Goal: Information Seeking & Learning: Learn about a topic

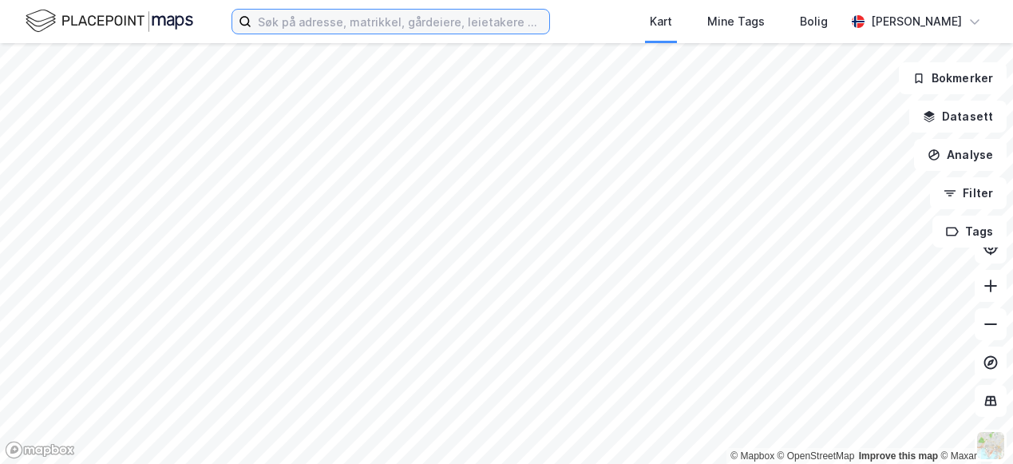
click at [283, 17] on input at bounding box center [400, 22] width 298 height 24
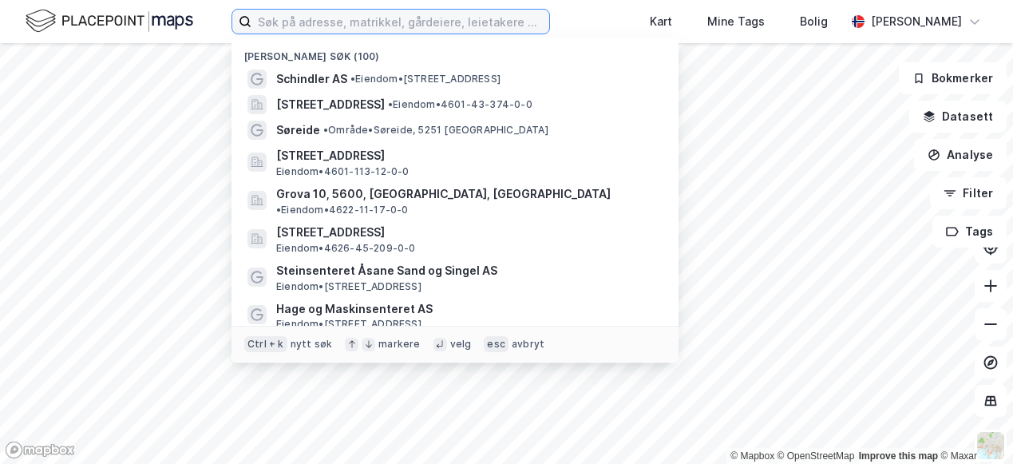
paste input "Tide Eiendom [GEOGRAPHIC_DATA] AS"
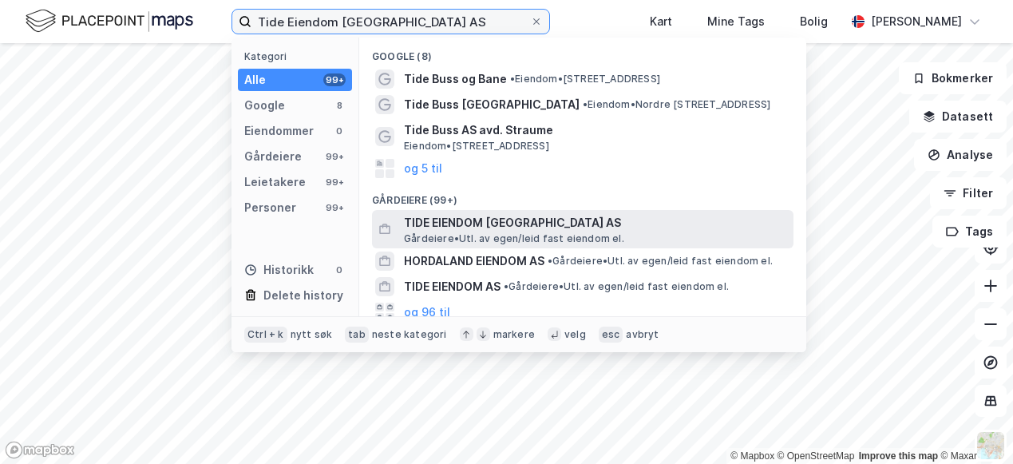
type input "Tide Eiendom [GEOGRAPHIC_DATA] AS"
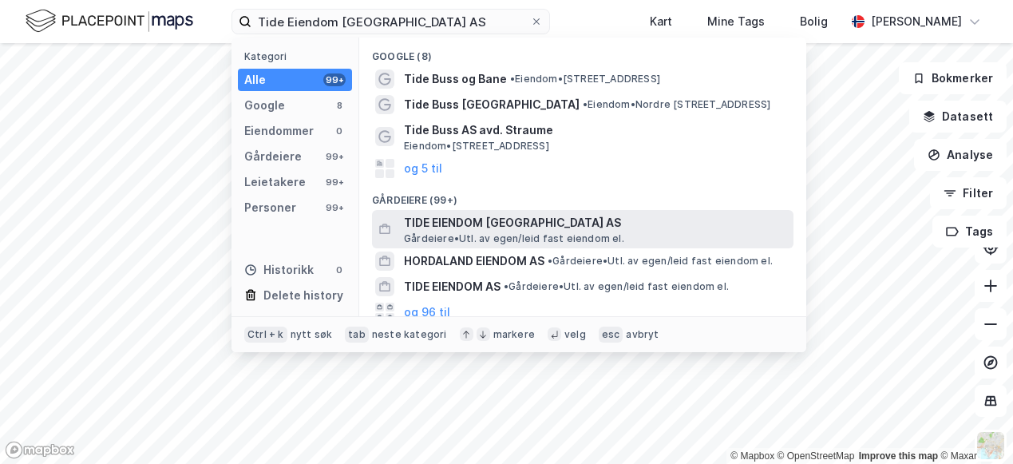
click at [467, 227] on span "TIDE EIENDOM [GEOGRAPHIC_DATA] AS" at bounding box center [595, 222] width 383 height 19
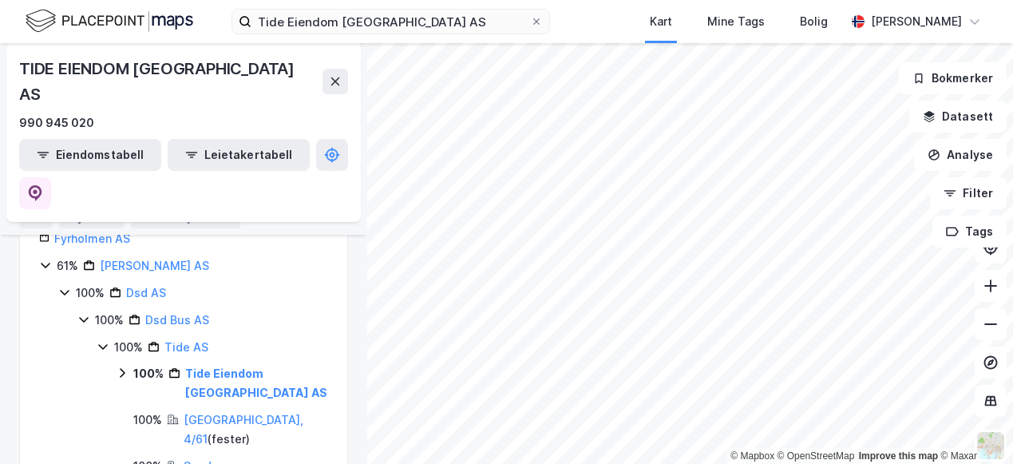
scroll to position [239, 0]
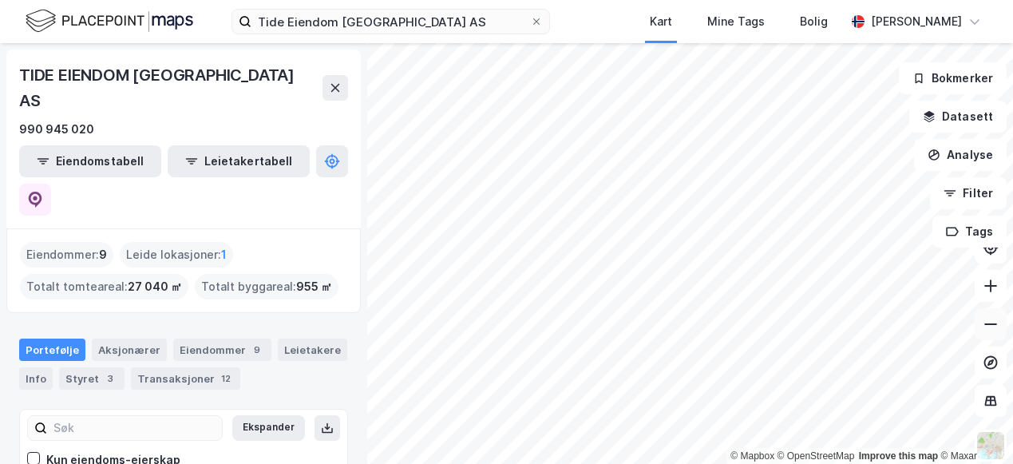
click at [980, 330] on button at bounding box center [991, 324] width 32 height 32
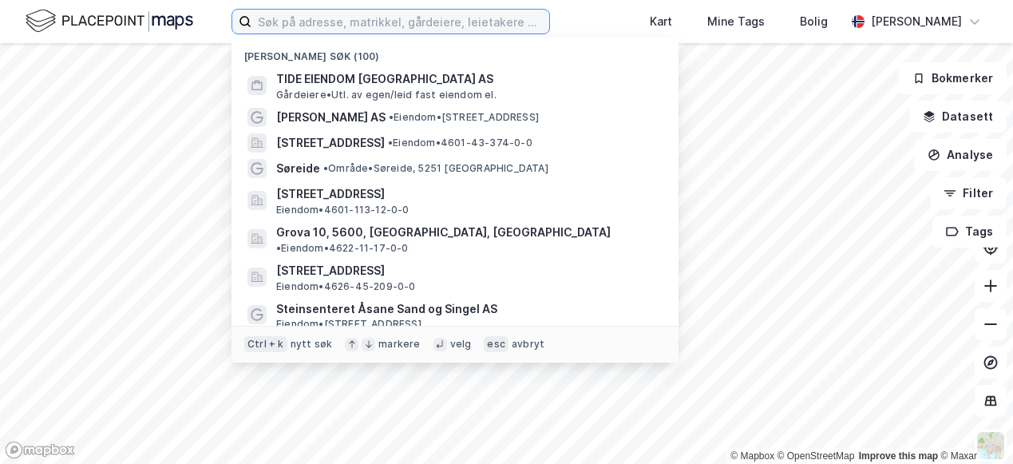
click at [349, 21] on input at bounding box center [400, 22] width 298 height 24
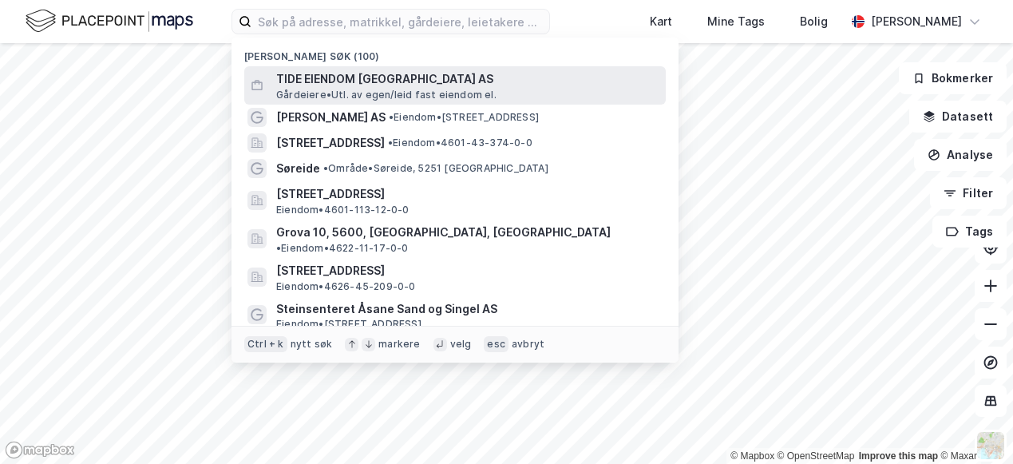
click at [285, 78] on span "TIDE EIENDOM [GEOGRAPHIC_DATA] AS" at bounding box center [467, 78] width 383 height 19
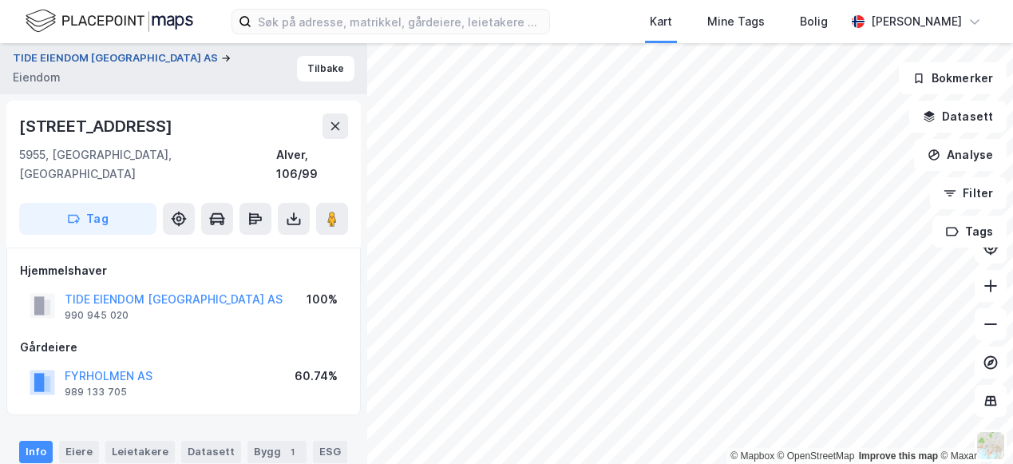
click at [132, 66] on button "TIDE EIENDOM [GEOGRAPHIC_DATA] AS" at bounding box center [117, 58] width 208 height 16
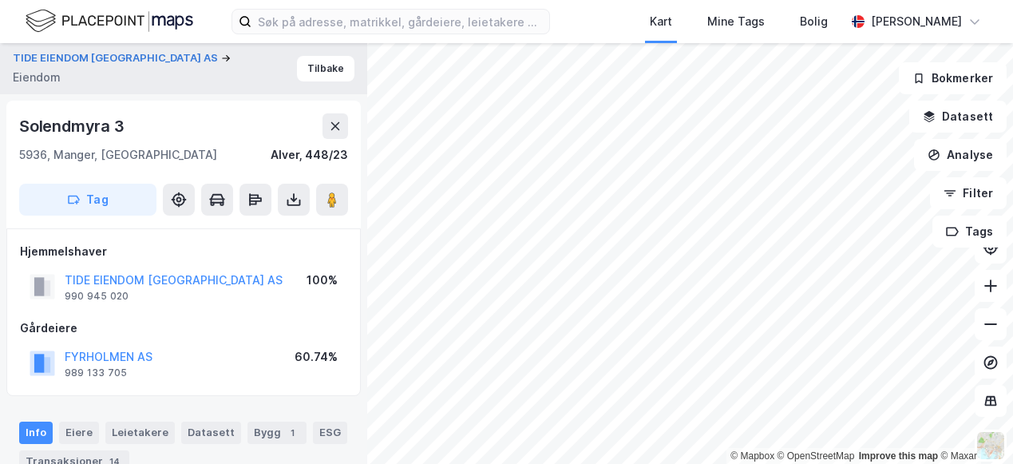
scroll to position [80, 0]
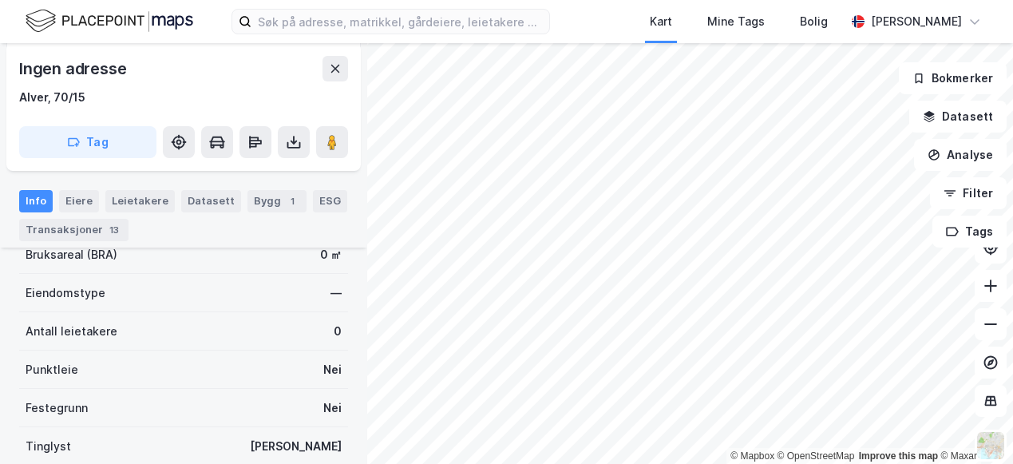
scroll to position [399, 0]
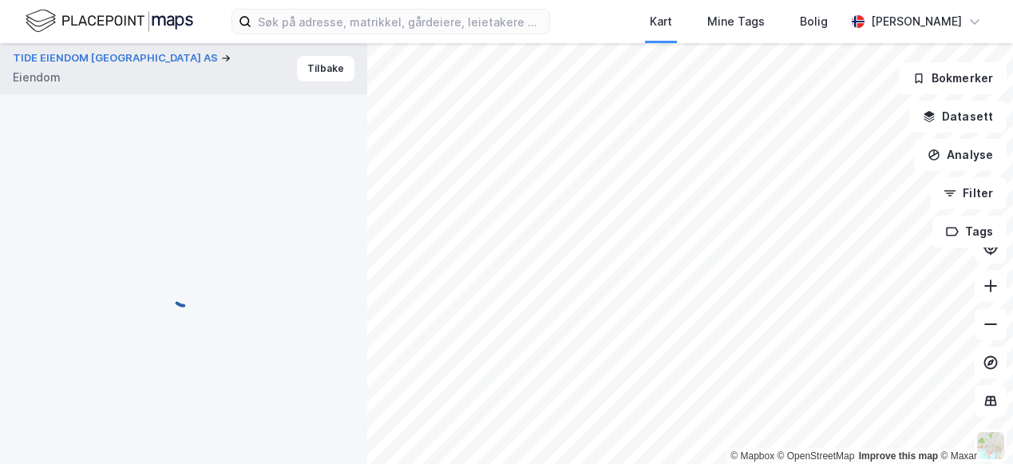
scroll to position [399, 0]
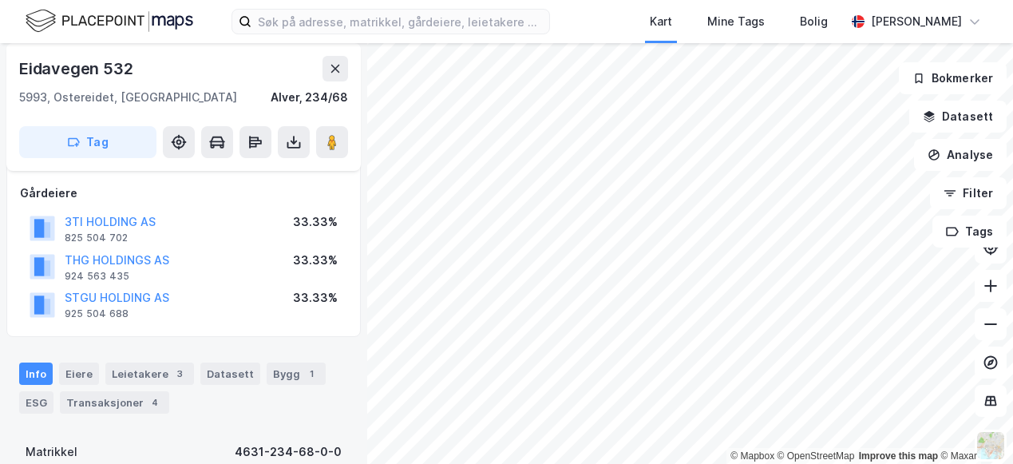
scroll to position [82, 0]
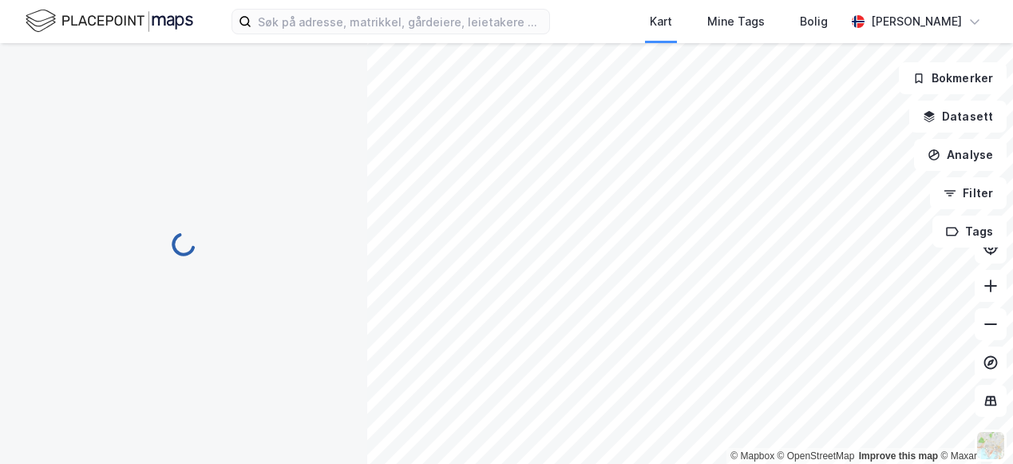
scroll to position [82, 0]
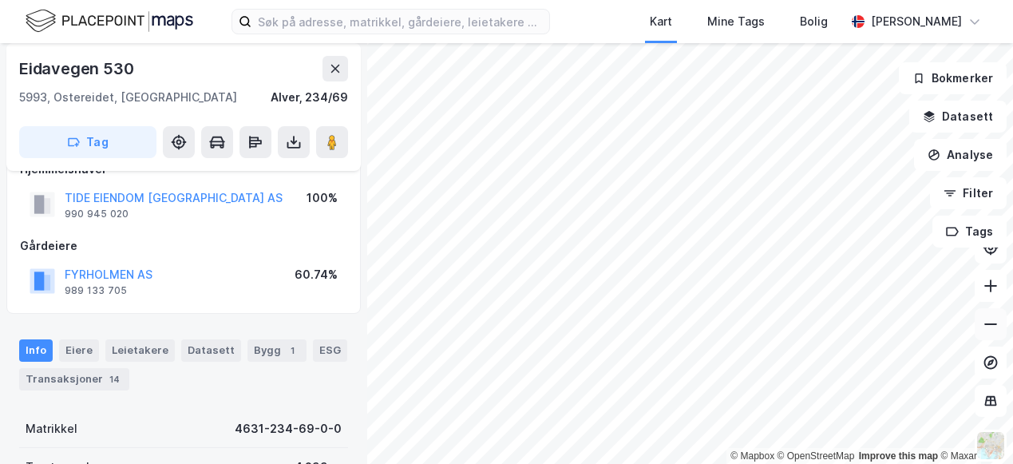
click at [996, 324] on icon at bounding box center [990, 324] width 13 height 2
click at [995, 326] on icon at bounding box center [991, 324] width 16 height 16
click at [995, 325] on icon at bounding box center [991, 324] width 16 height 16
click at [983, 327] on icon at bounding box center [991, 324] width 16 height 16
click at [990, 319] on icon at bounding box center [991, 324] width 16 height 16
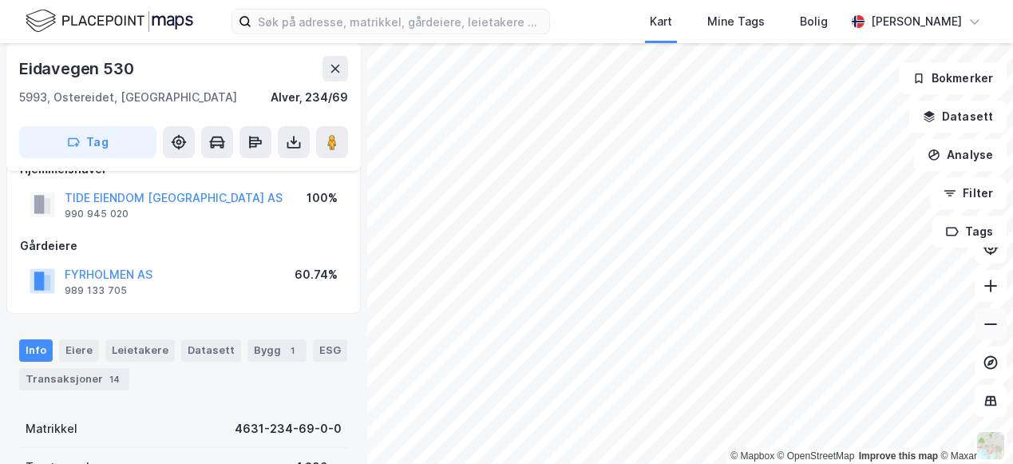
click at [987, 320] on icon at bounding box center [991, 324] width 16 height 16
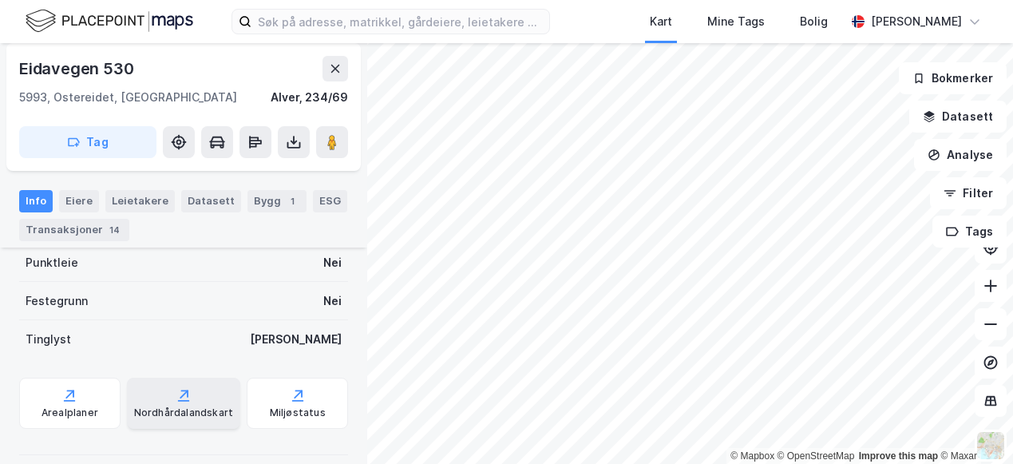
scroll to position [456, 0]
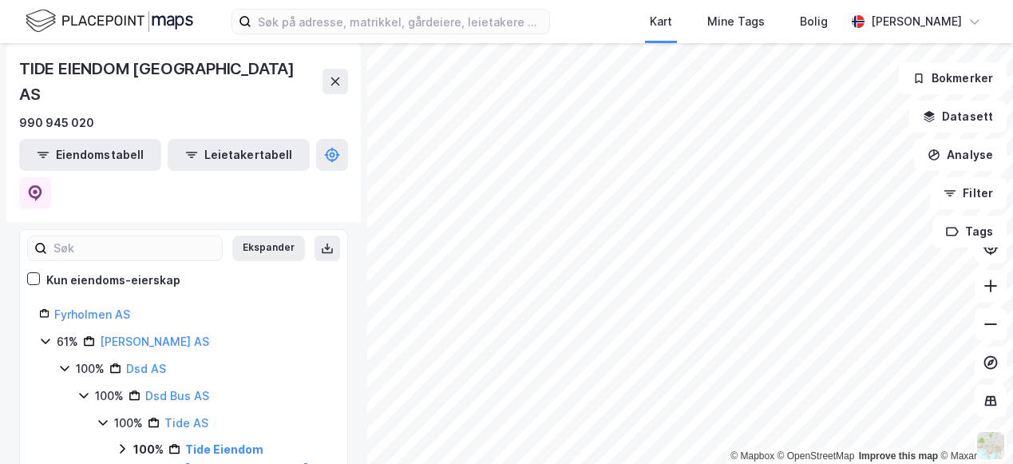
scroll to position [239, 0]
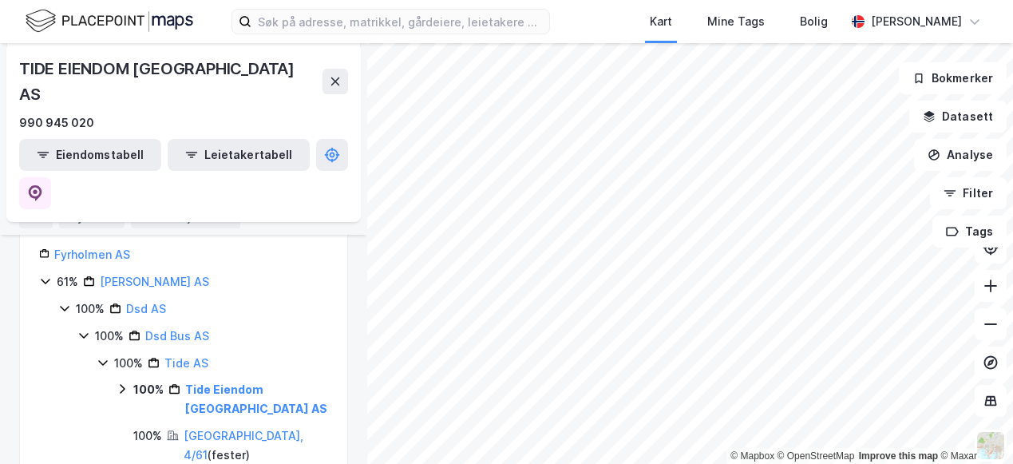
click at [220, 380] on div "Tide Eiendom [GEOGRAPHIC_DATA] AS" at bounding box center [256, 399] width 143 height 38
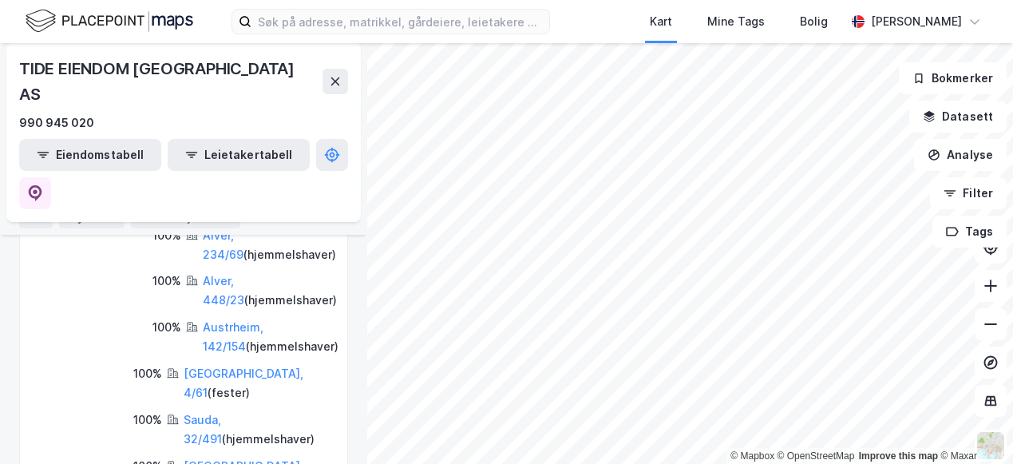
scroll to position [718, 0]
click at [991, 336] on button at bounding box center [991, 324] width 32 height 32
click at [976, 325] on button at bounding box center [991, 324] width 32 height 32
click at [983, 333] on button at bounding box center [991, 324] width 32 height 32
click at [979, 325] on button at bounding box center [991, 324] width 32 height 32
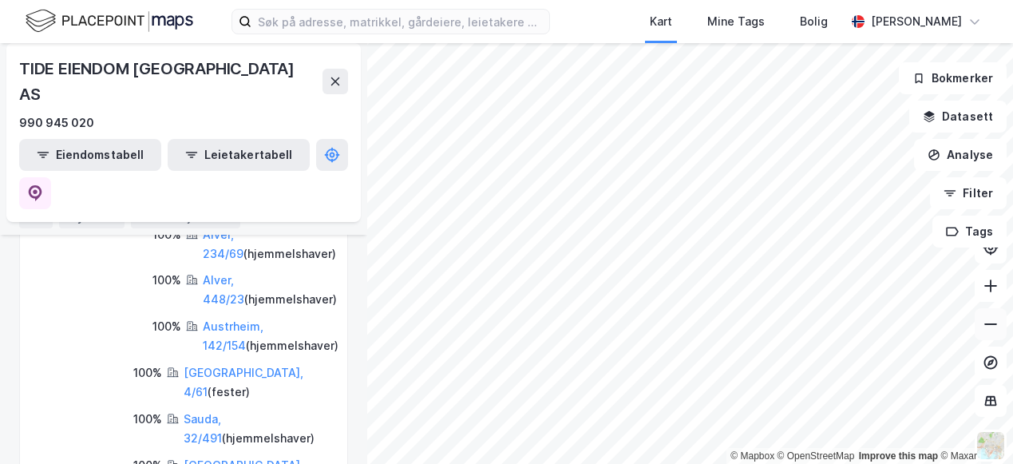
click at [991, 327] on icon at bounding box center [991, 324] width 16 height 16
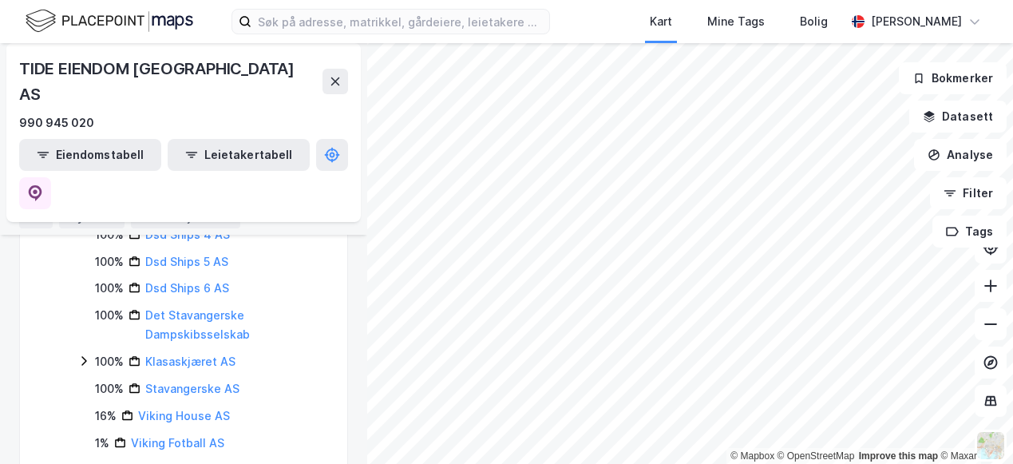
scroll to position [2235, 0]
